Goal: Task Accomplishment & Management: Use online tool/utility

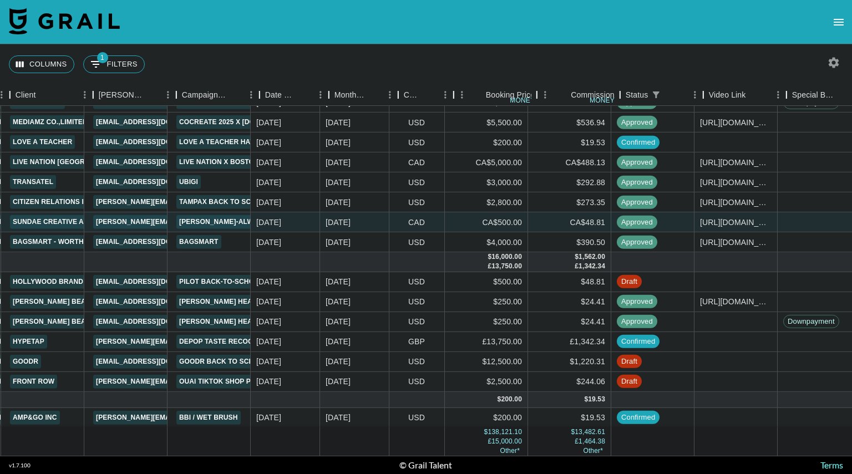
scroll to position [1727, 391]
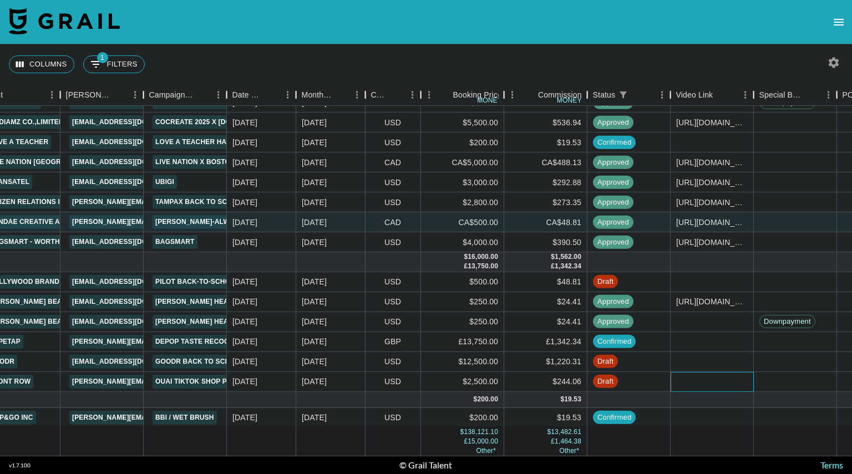
click at [706, 373] on div at bounding box center [711, 381] width 83 height 20
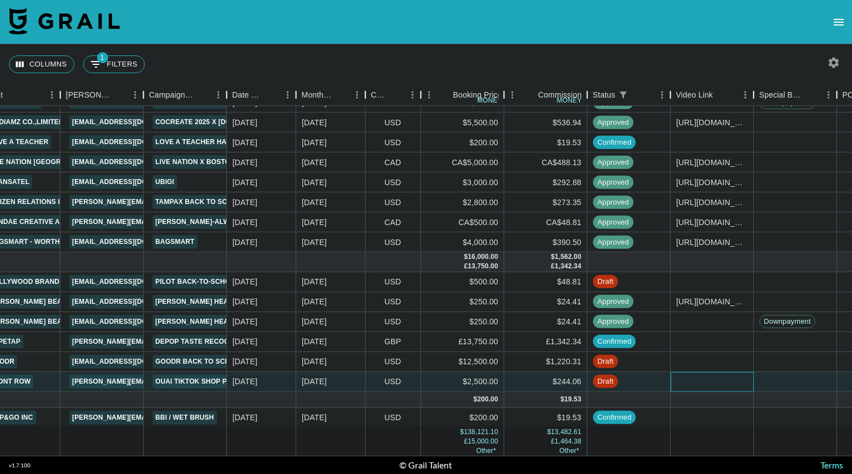
click at [706, 373] on div at bounding box center [711, 381] width 83 height 20
type input "[URL][DOMAIN_NAME][PERSON_NAME][DOMAIN_NAME]"
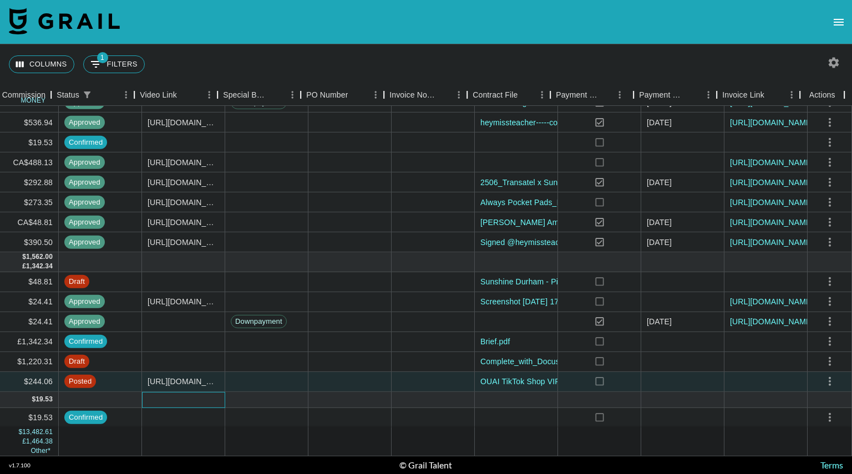
scroll to position [1727, 928]
click at [828, 377] on icon "select merge strategy" at bounding box center [829, 381] width 2 height 9
click at [809, 348] on div "Approve" at bounding box center [805, 349] width 34 height 13
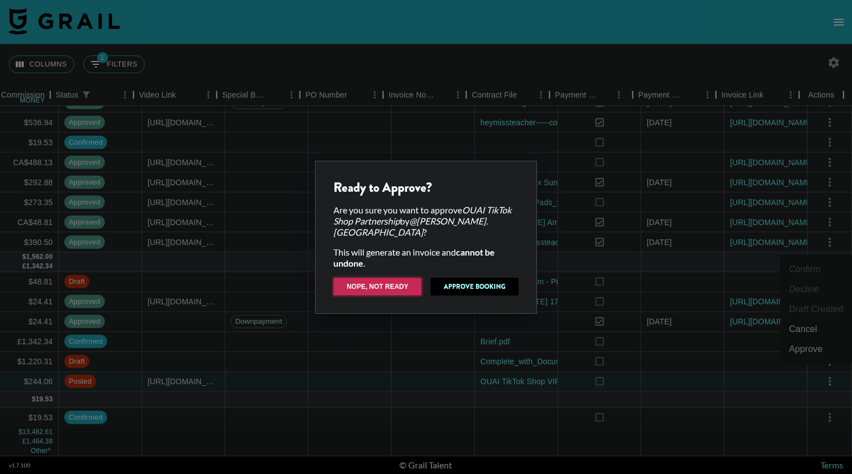
click at [390, 281] on button "Nope, Not Ready" at bounding box center [377, 287] width 88 height 18
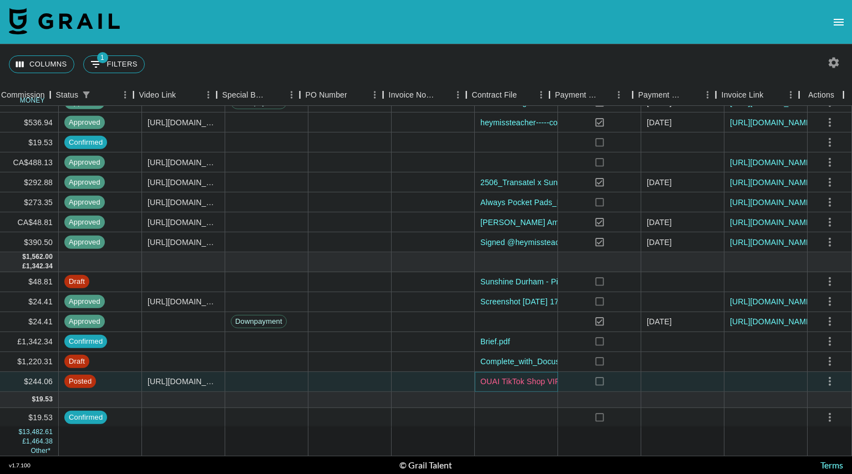
click at [503, 376] on link "OUAI TikTok Shop VIP Partner Agreement _ [PERSON_NAME].pdf" at bounding box center [598, 381] width 236 height 11
click at [823, 375] on icon "select merge strategy" at bounding box center [829, 381] width 13 height 13
click at [803, 349] on div "Approve" at bounding box center [805, 349] width 34 height 13
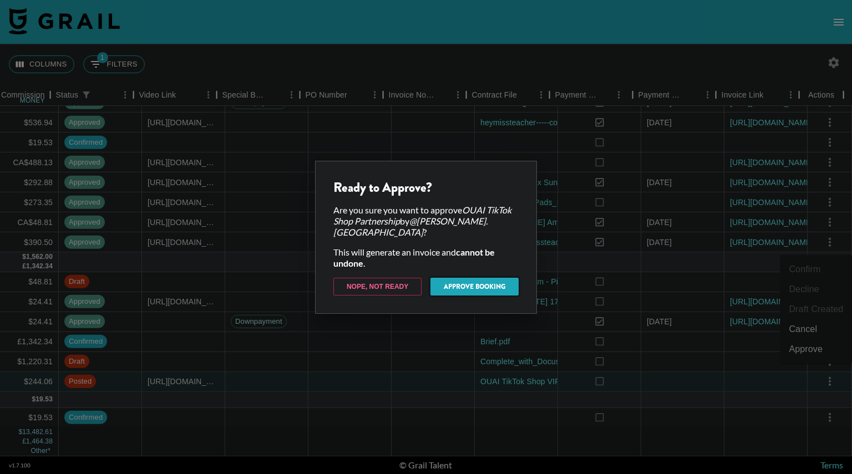
click at [472, 279] on button "Approve Booking" at bounding box center [474, 287] width 88 height 18
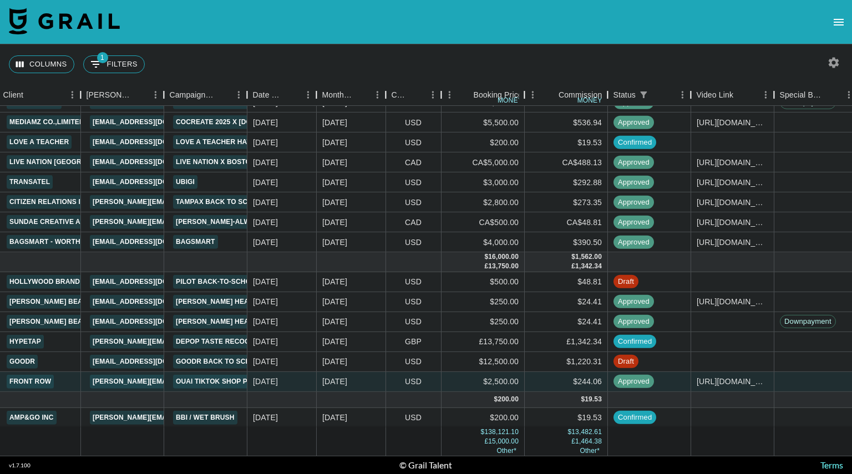
scroll to position [1727, 370]
